Goal: Information Seeking & Learning: Learn about a topic

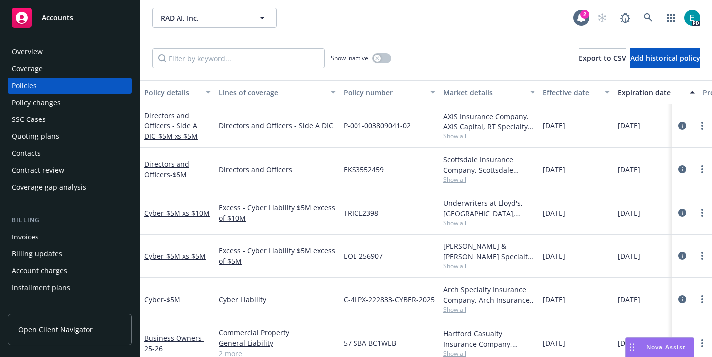
scroll to position [0, 2]
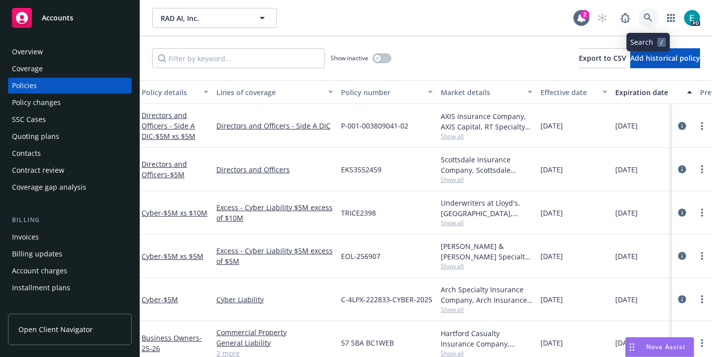
click at [640, 16] on link at bounding box center [648, 18] width 20 height 20
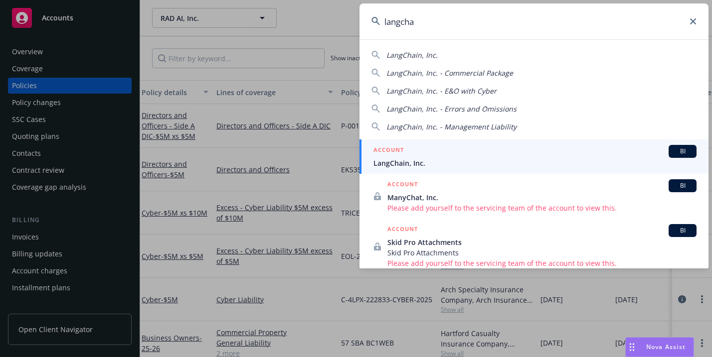
type input "langcha"
click at [404, 153] on div "ACCOUNT BI" at bounding box center [534, 151] width 323 height 13
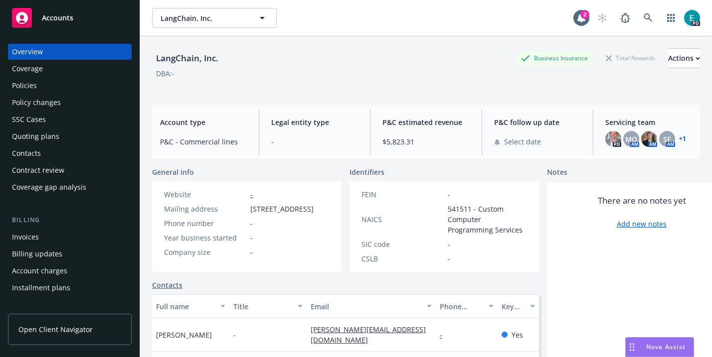
click at [25, 70] on div "Coverage" at bounding box center [27, 69] width 31 height 16
